Goal: Information Seeking & Learning: Find specific fact

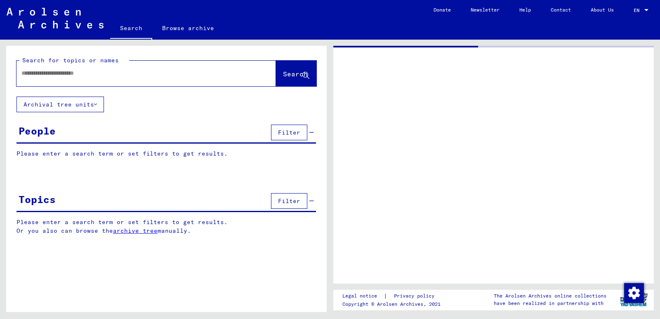
type input "*******"
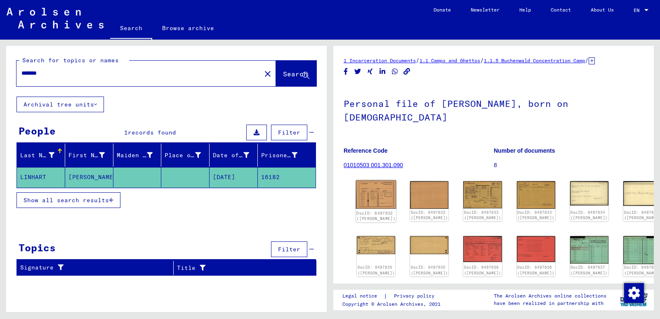
click at [380, 181] on img at bounding box center [376, 194] width 40 height 28
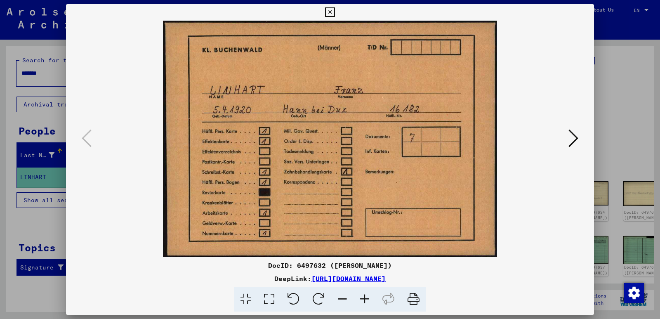
click at [574, 141] on icon at bounding box center [573, 138] width 10 height 20
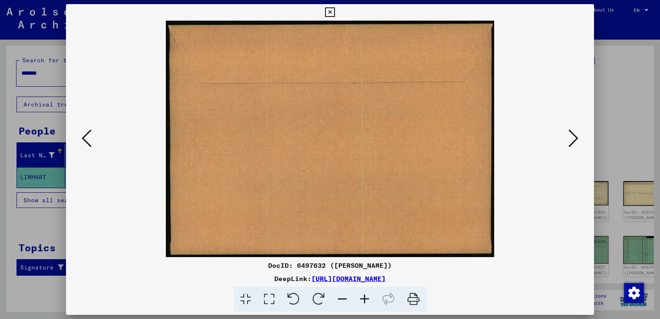
click at [574, 141] on icon at bounding box center [573, 138] width 10 height 20
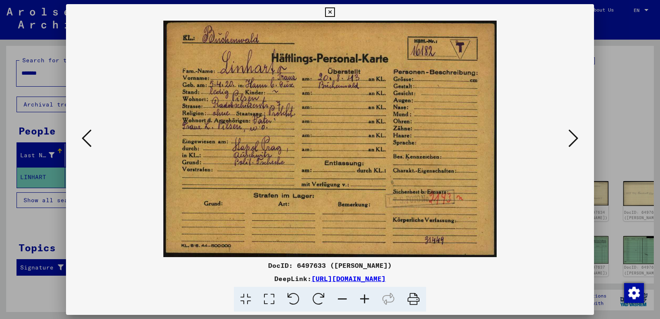
click at [574, 141] on icon at bounding box center [573, 138] width 10 height 20
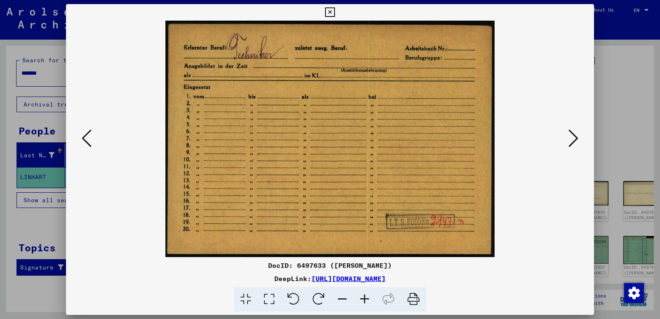
click at [574, 141] on icon at bounding box center [573, 138] width 10 height 20
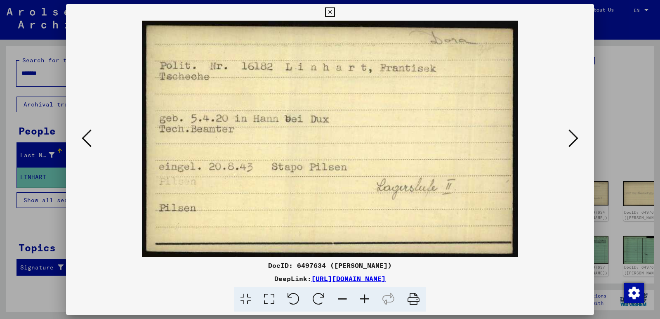
click at [574, 141] on icon at bounding box center [573, 138] width 10 height 20
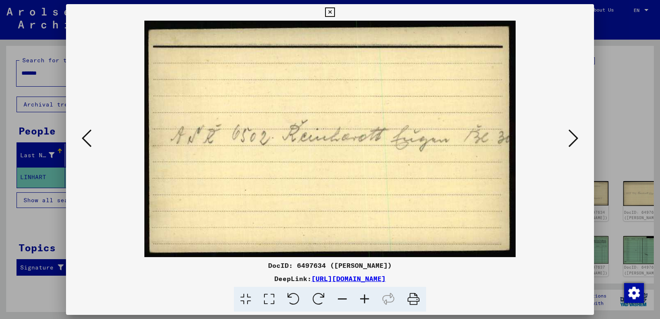
click at [574, 141] on icon at bounding box center [573, 138] width 10 height 20
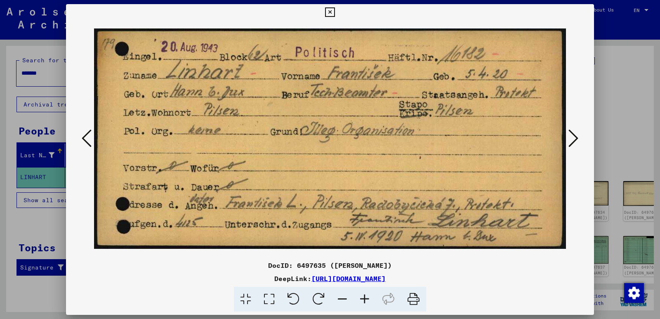
click at [574, 141] on icon at bounding box center [573, 138] width 10 height 20
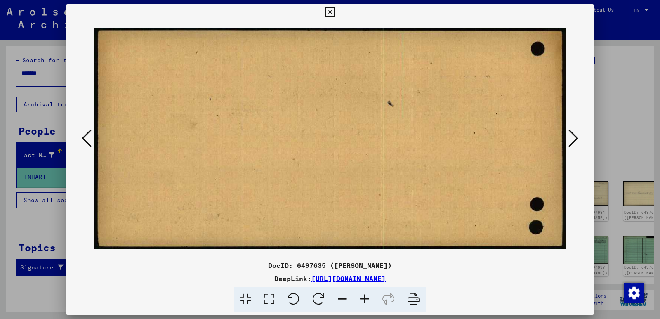
click at [574, 141] on icon at bounding box center [573, 138] width 10 height 20
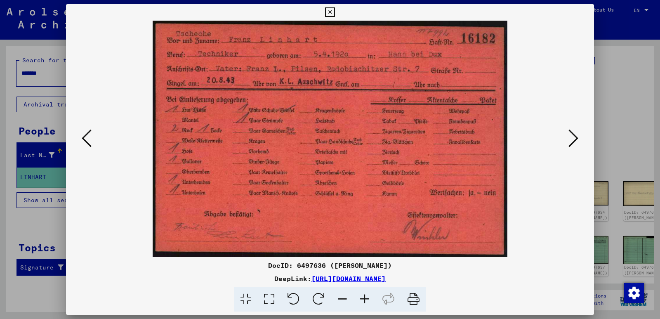
click at [574, 141] on icon at bounding box center [573, 138] width 10 height 20
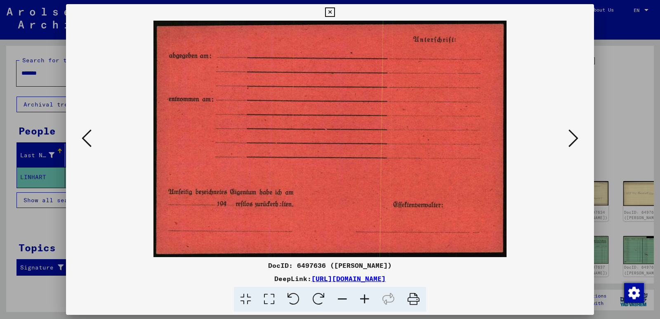
click at [574, 141] on icon at bounding box center [573, 138] width 10 height 20
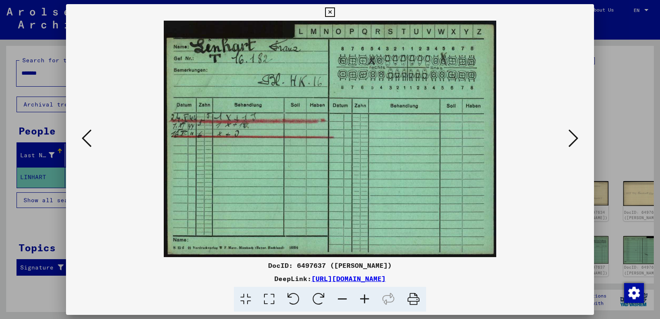
click at [574, 141] on icon at bounding box center [573, 138] width 10 height 20
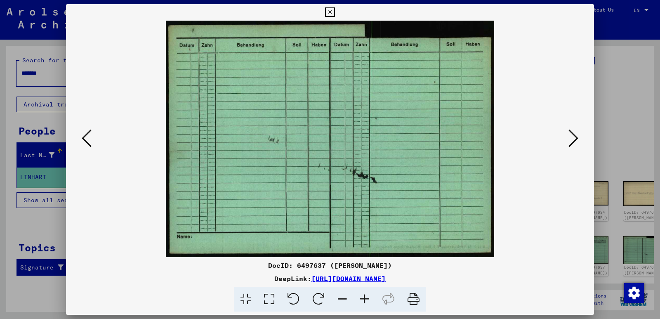
click at [574, 141] on icon at bounding box center [573, 138] width 10 height 20
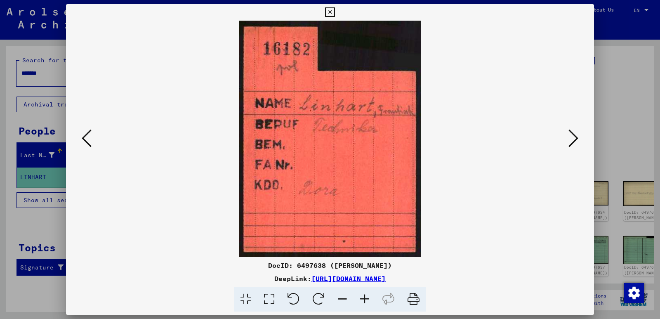
click at [574, 141] on icon at bounding box center [573, 138] width 10 height 20
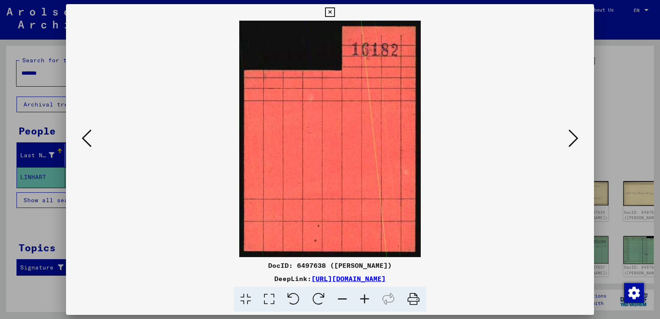
click at [574, 141] on icon at bounding box center [573, 138] width 10 height 20
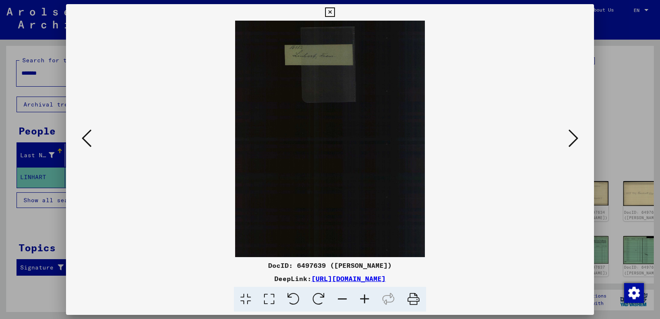
click at [574, 141] on icon at bounding box center [573, 138] width 10 height 20
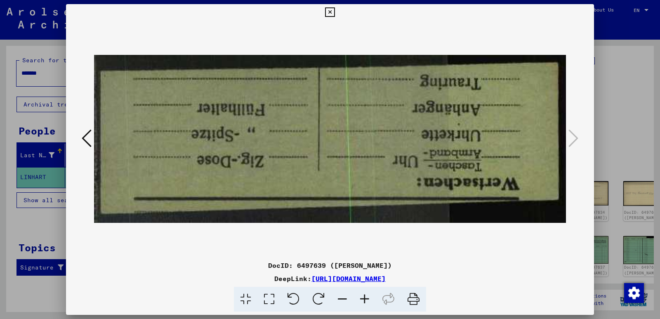
click at [337, 9] on button at bounding box center [329, 12] width 14 height 16
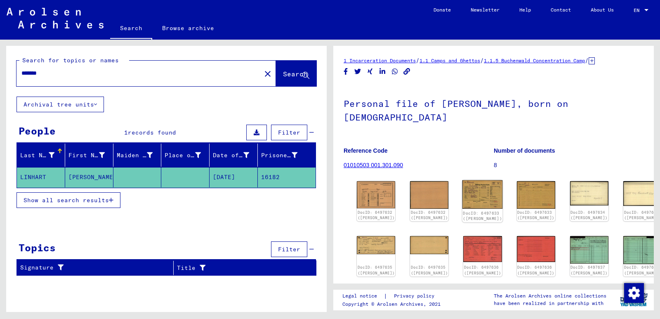
click at [469, 189] on img at bounding box center [482, 194] width 40 height 28
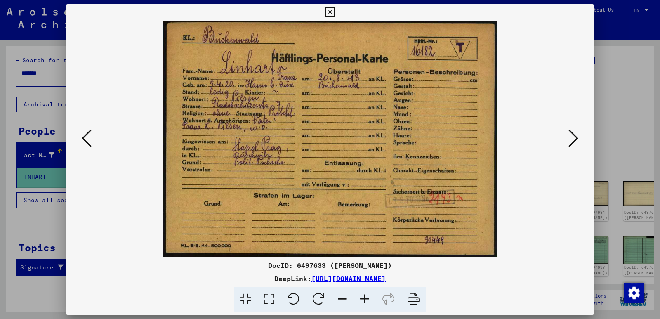
click at [334, 12] on icon at bounding box center [329, 12] width 9 height 10
